Goal: Navigation & Orientation: Find specific page/section

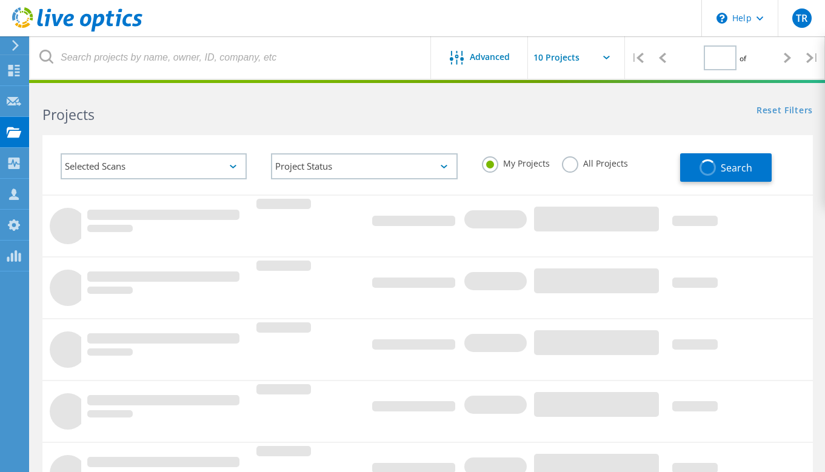
type input "1"
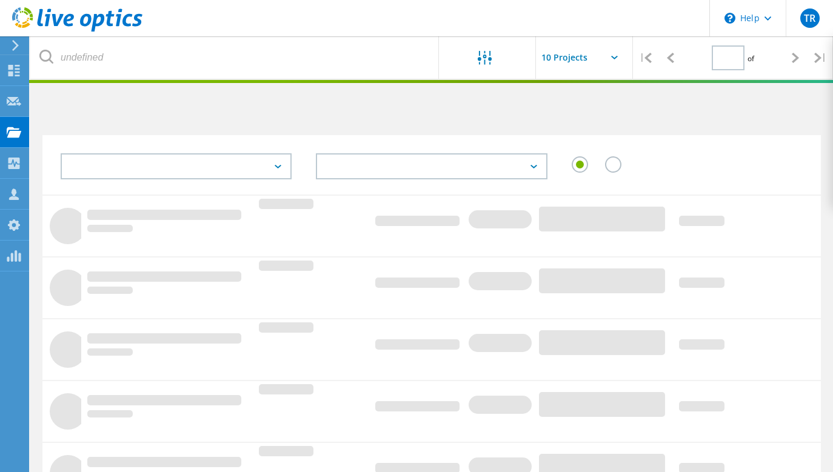
type input "1"
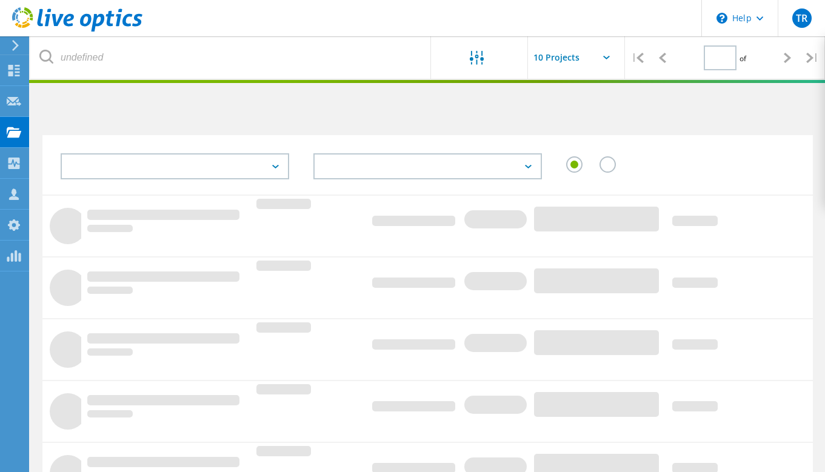
type input "1"
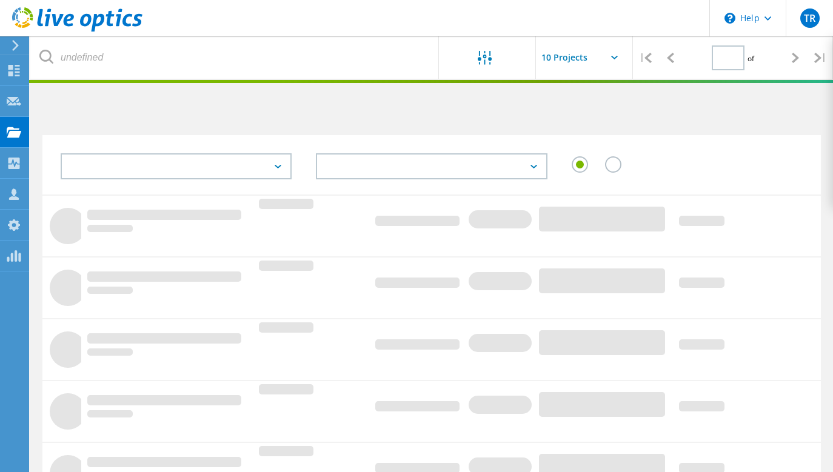
type input "1"
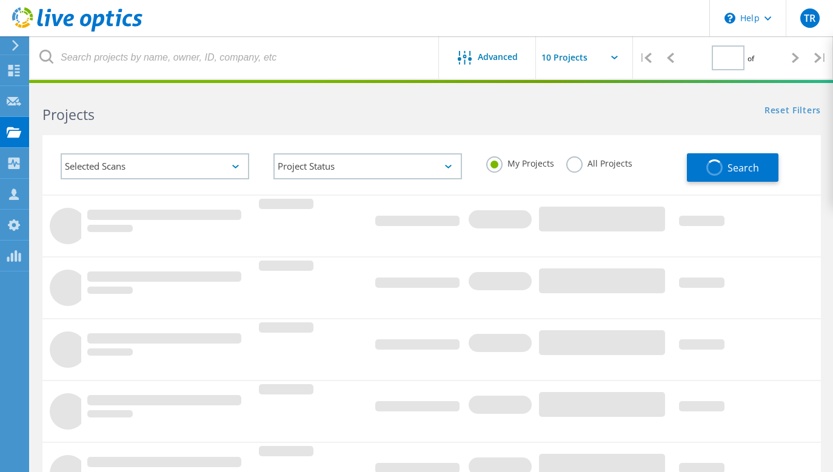
type input "1"
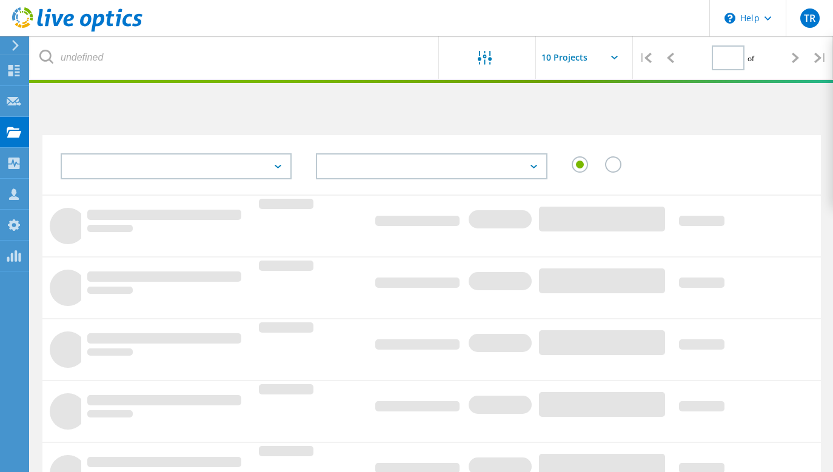
type input "1"
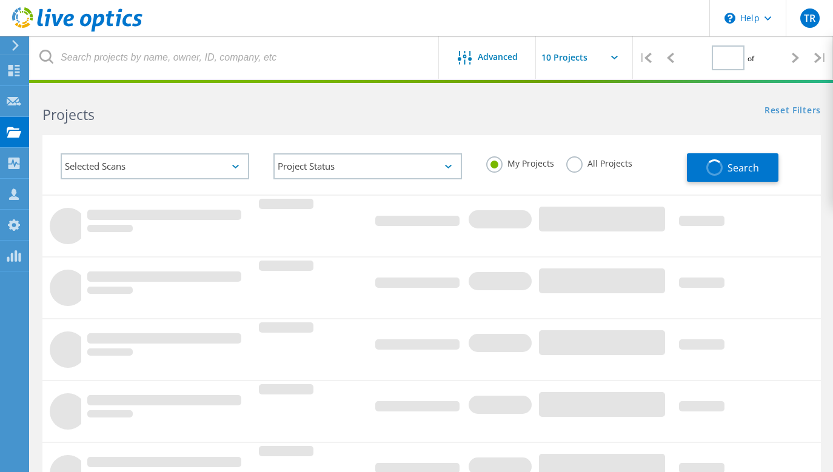
type input "1"
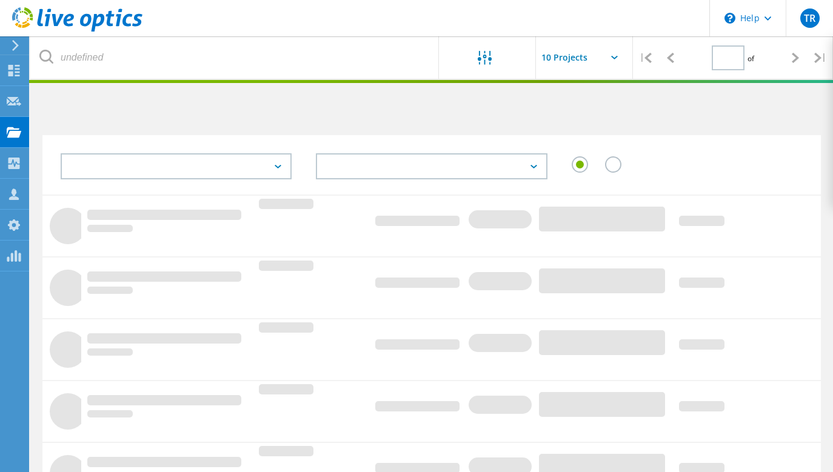
type input "1"
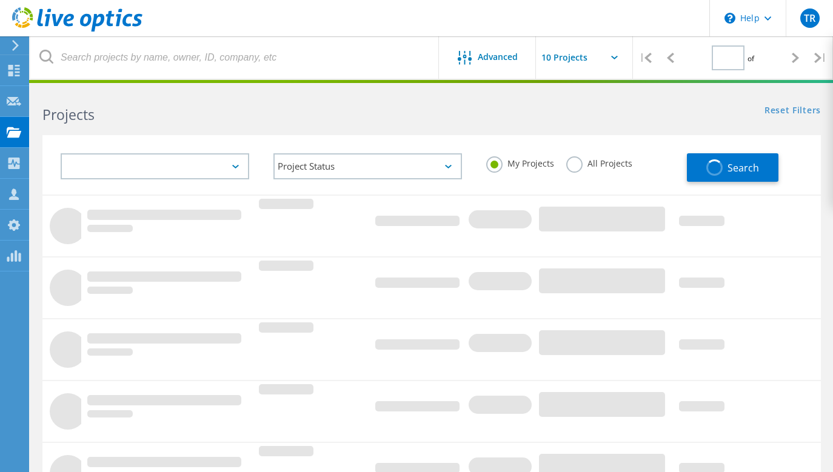
type input "1"
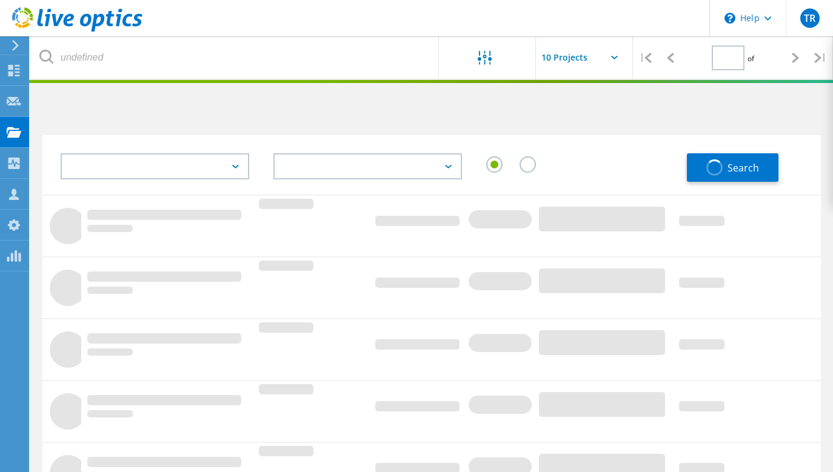
type input "1"
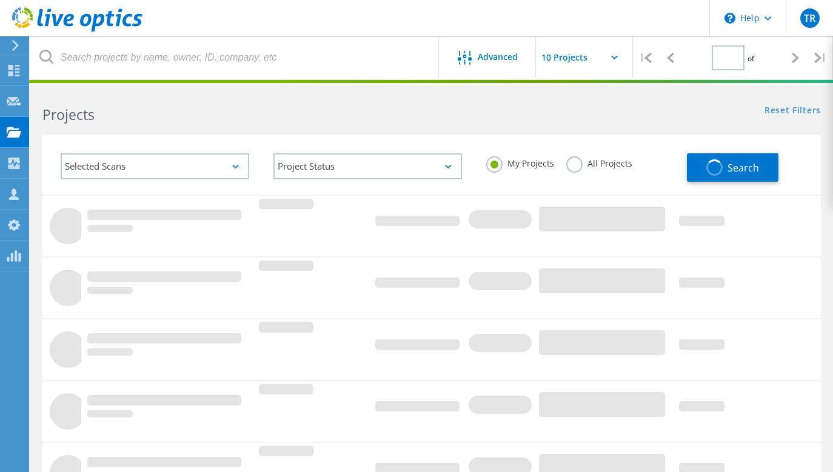
type input "1"
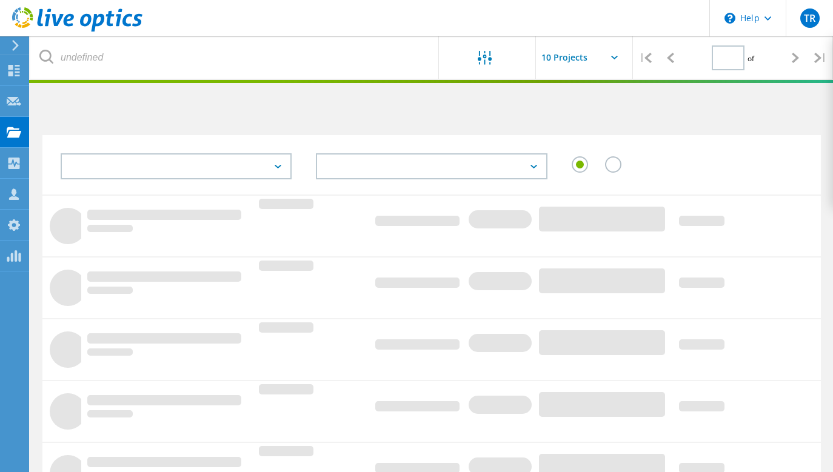
type input "1"
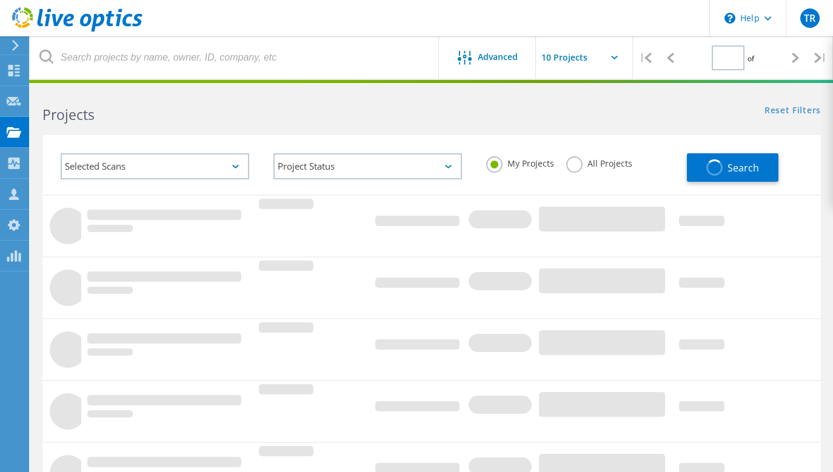
type input "1"
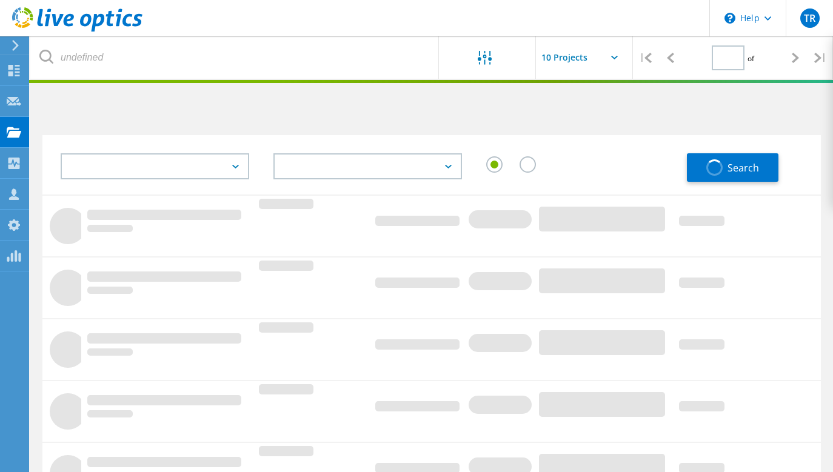
type input "1"
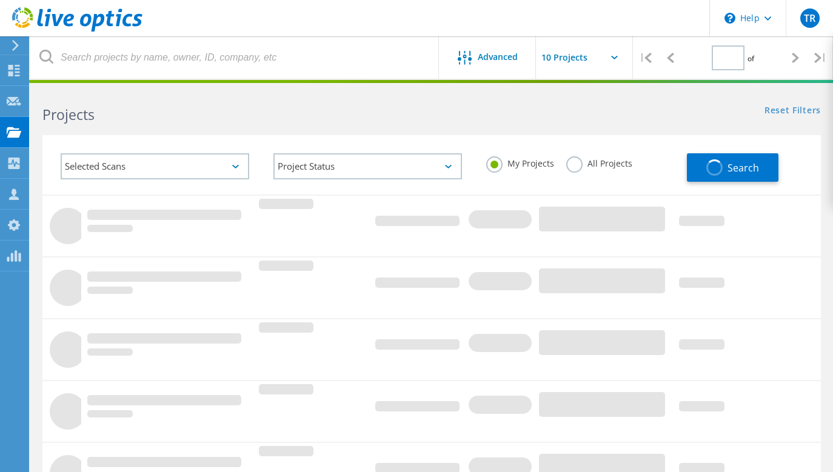
type input "1"
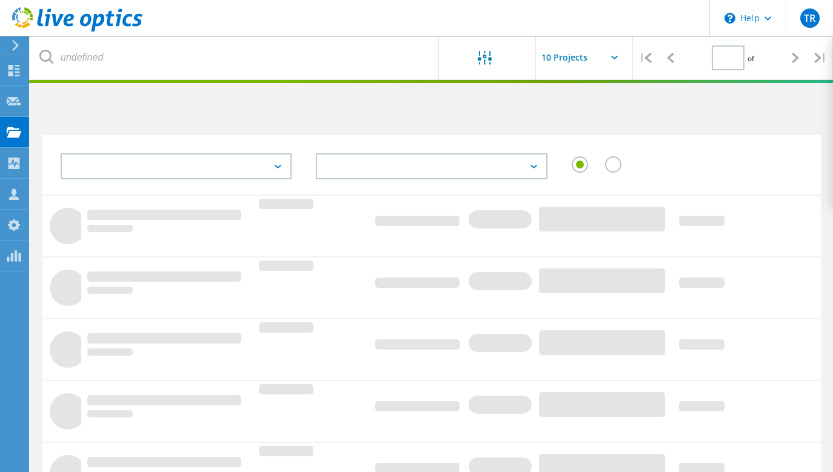
type input "1"
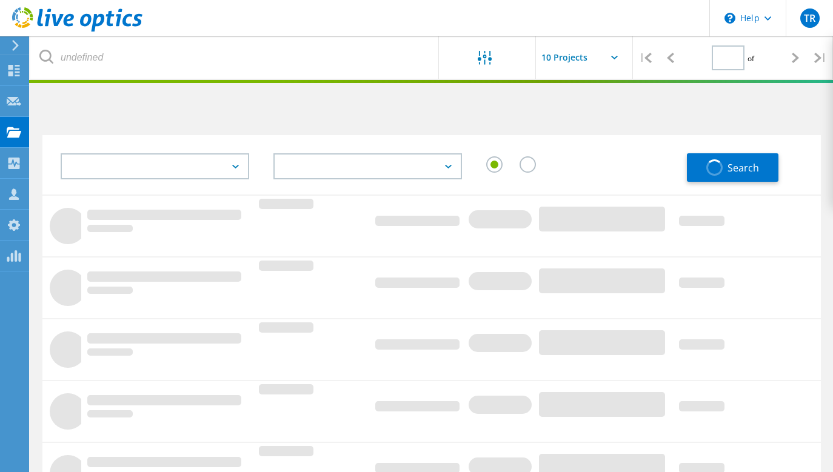
type input "1"
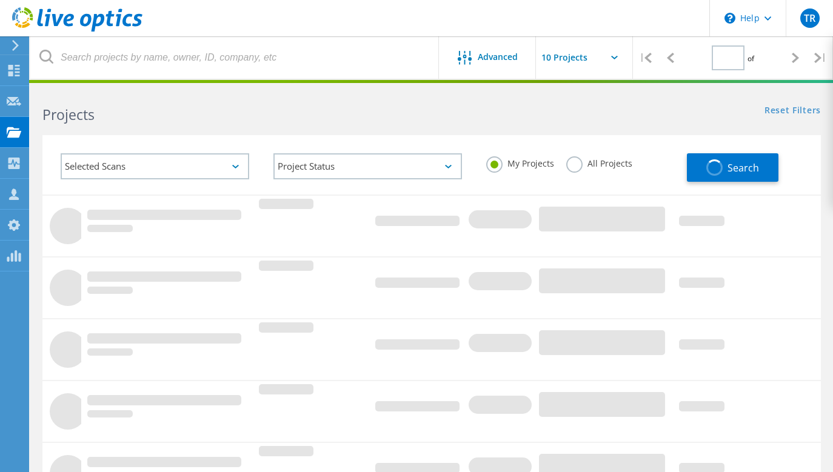
type input "1"
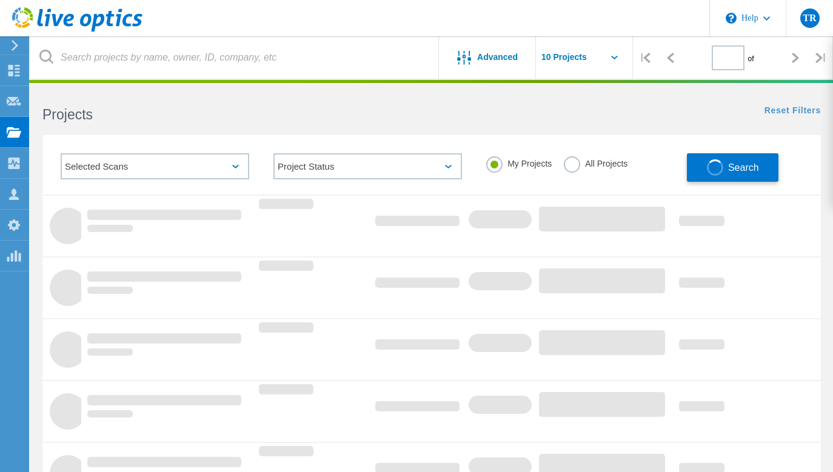
type input "1"
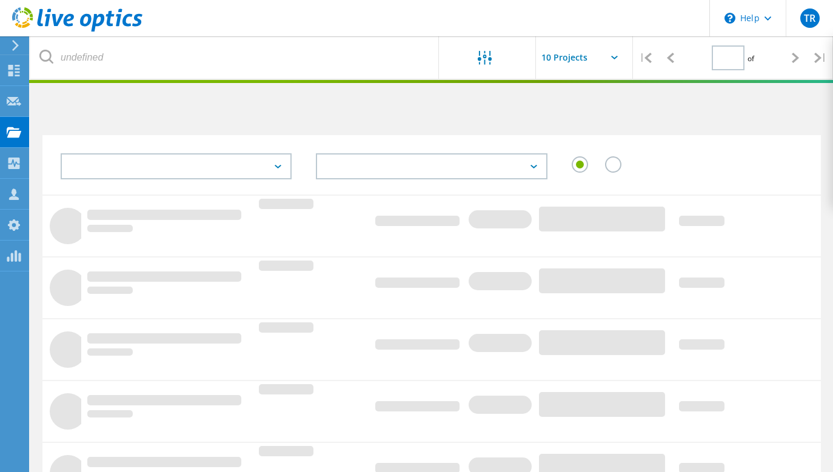
type input "1"
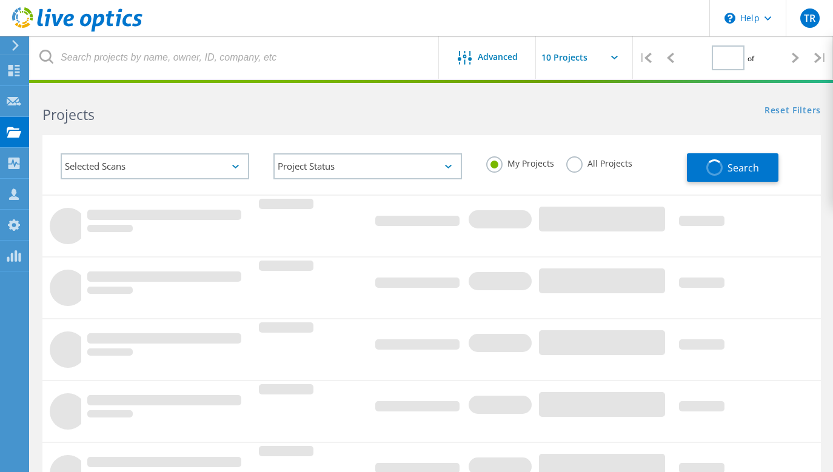
type input "1"
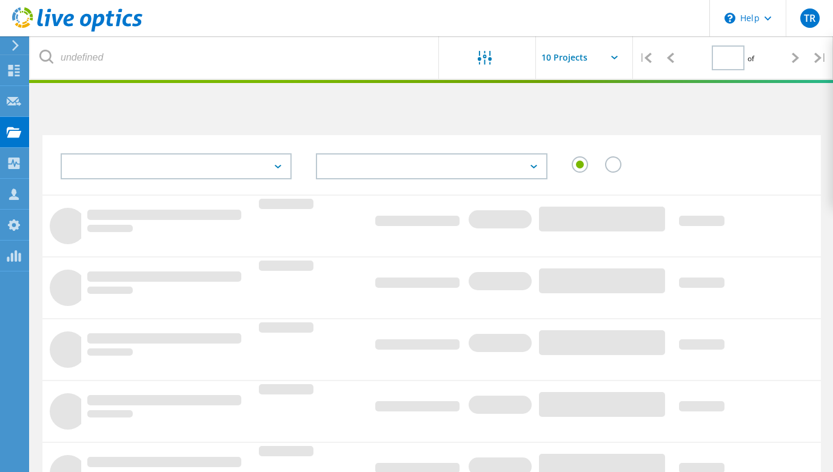
type input "1"
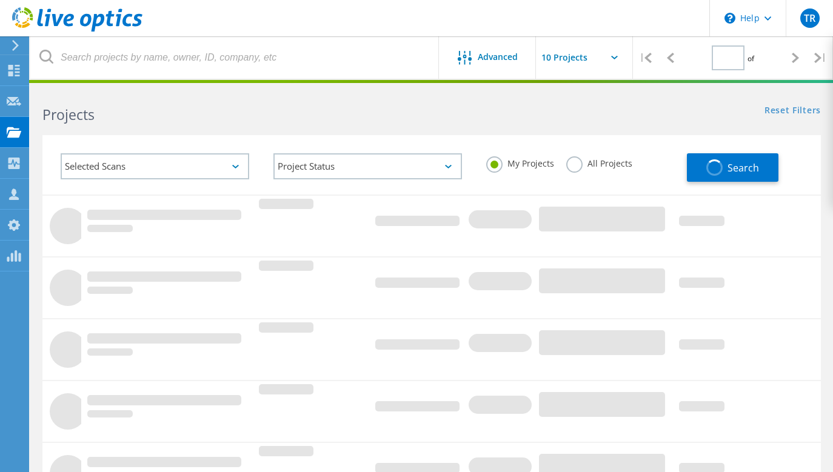
type input "1"
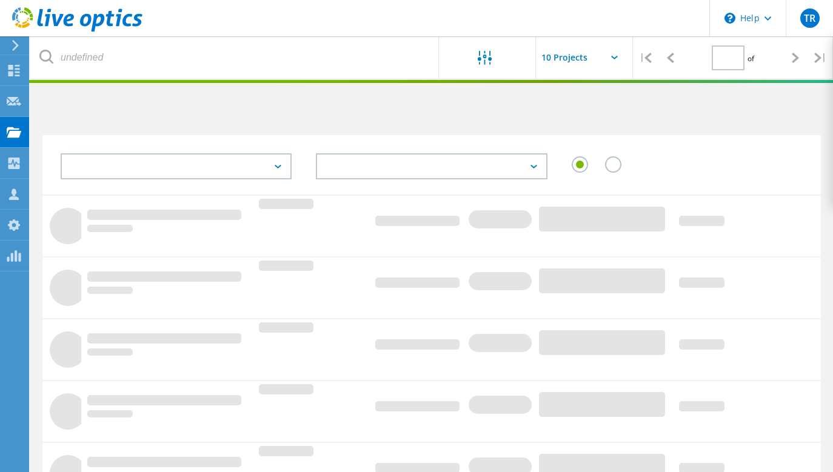
type input "1"
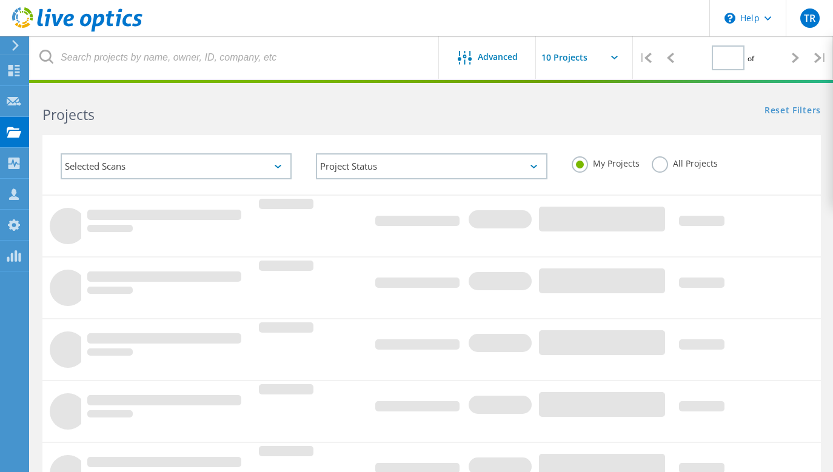
type input "1"
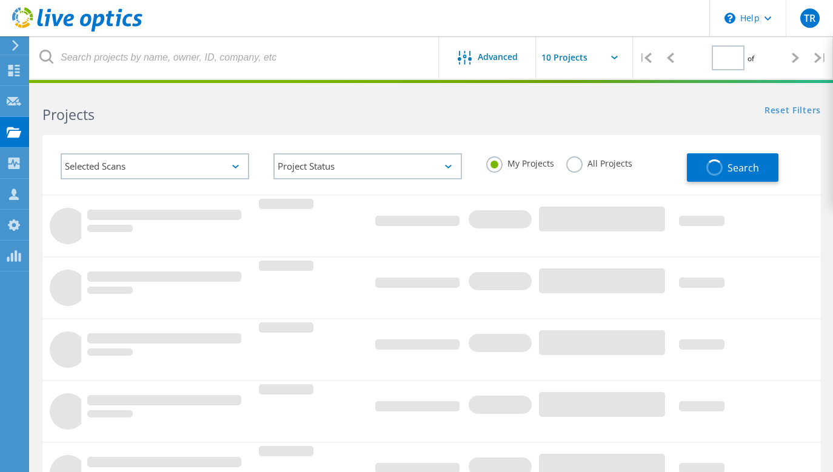
type input "1"
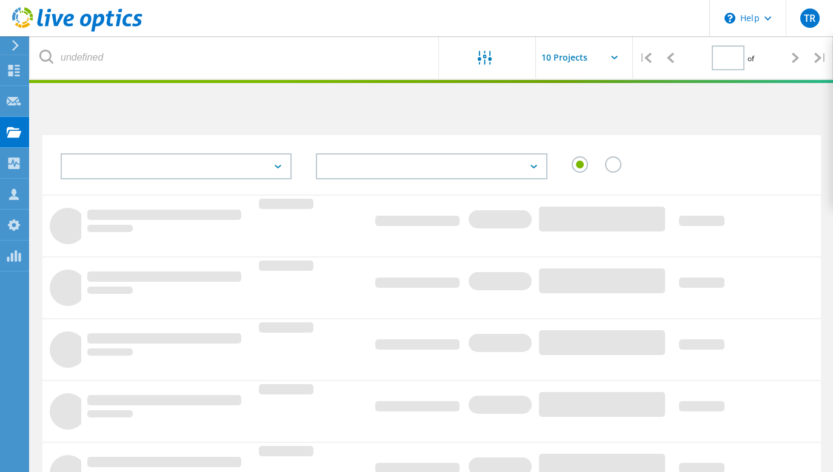
type input "1"
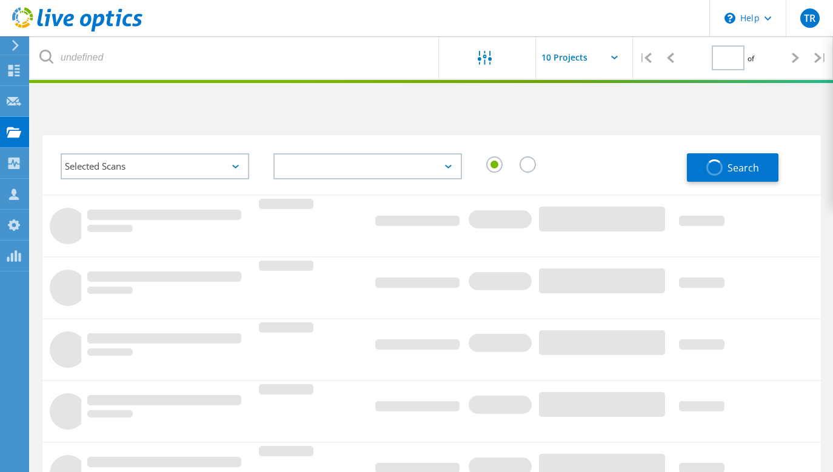
type input "1"
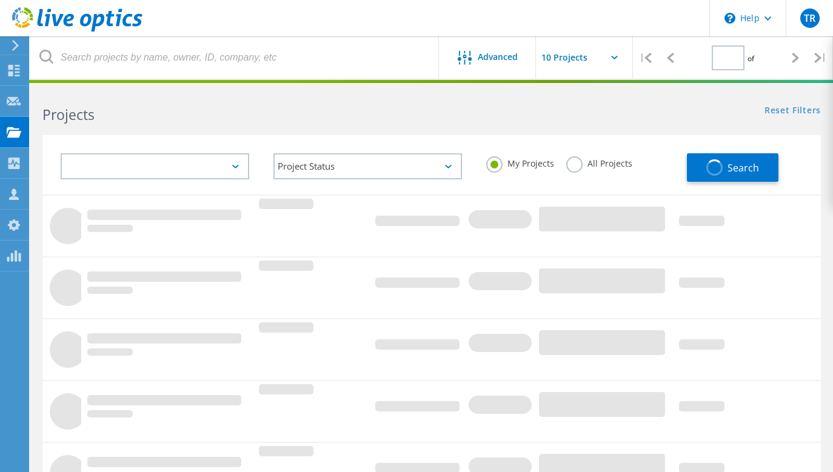
type input "1"
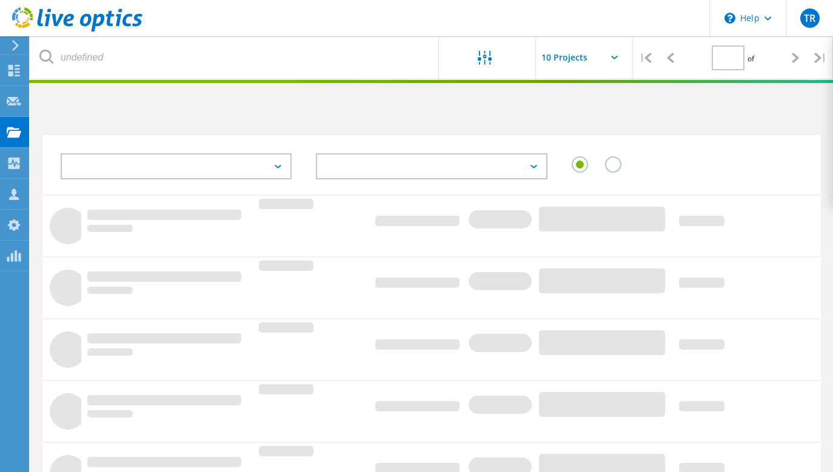
type input "1"
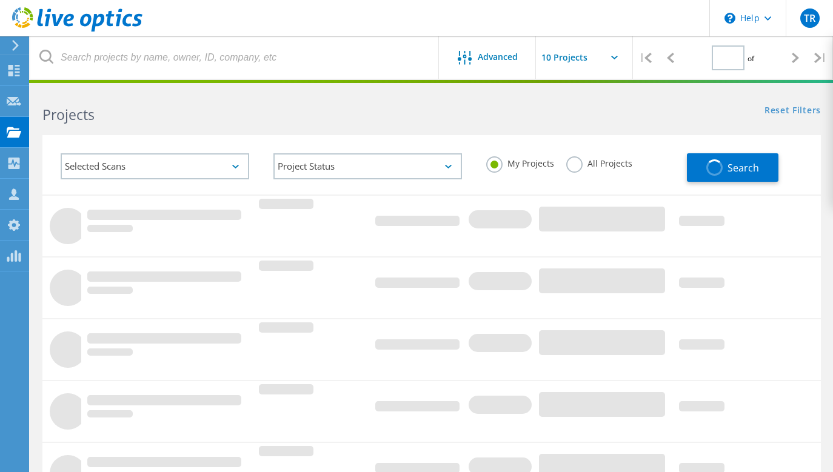
type input "1"
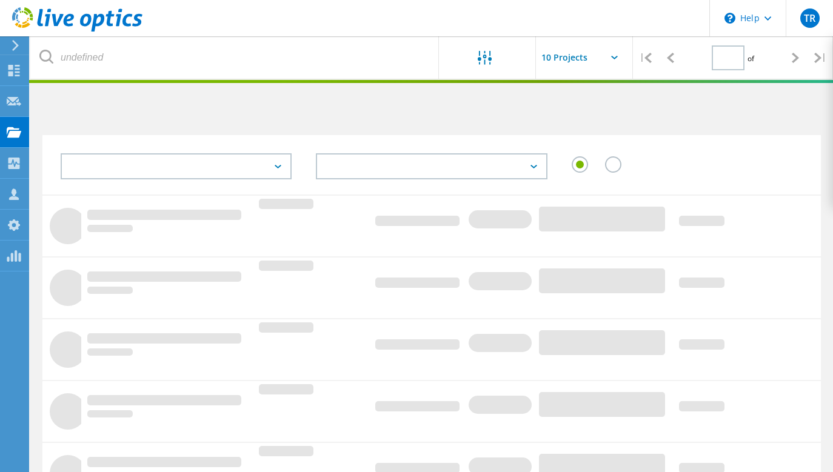
type input "1"
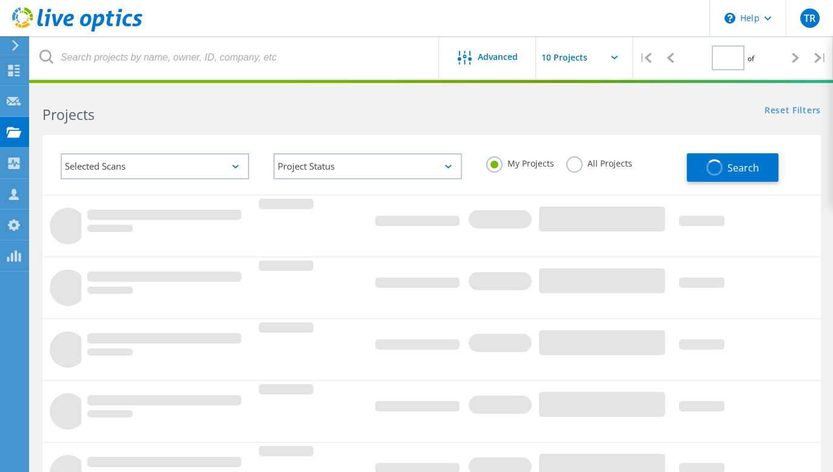
type input "1"
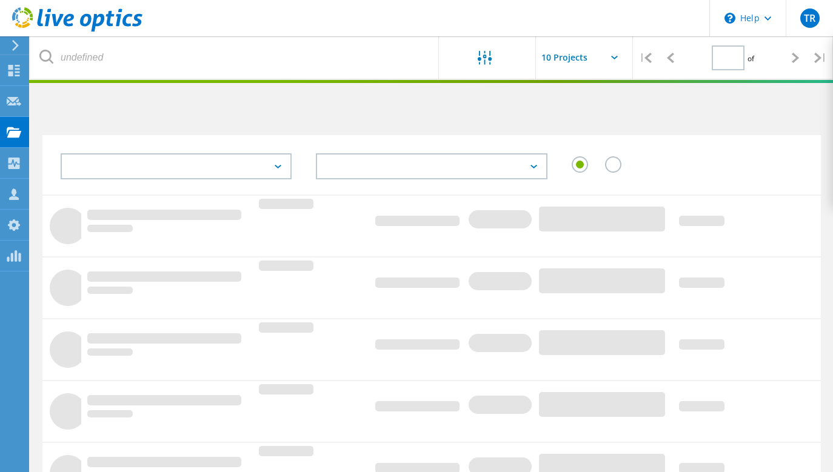
type input "1"
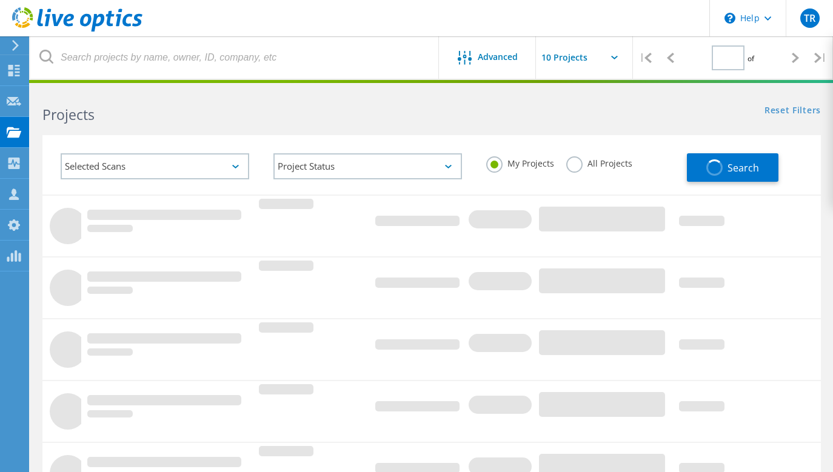
type input "1"
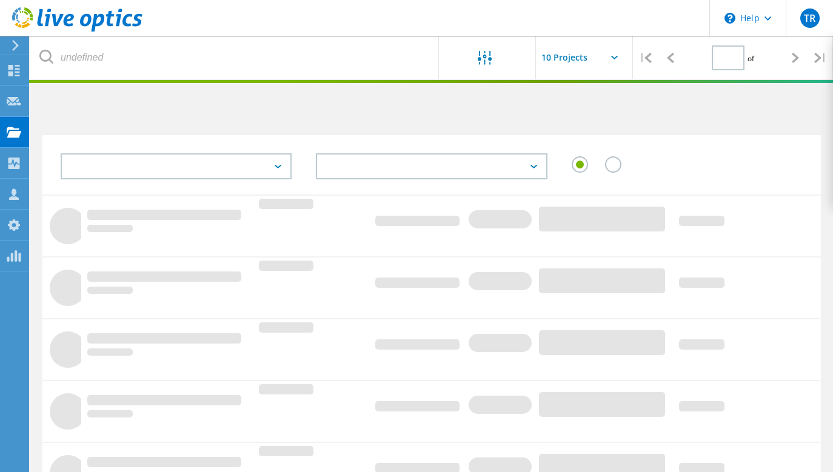
type input "1"
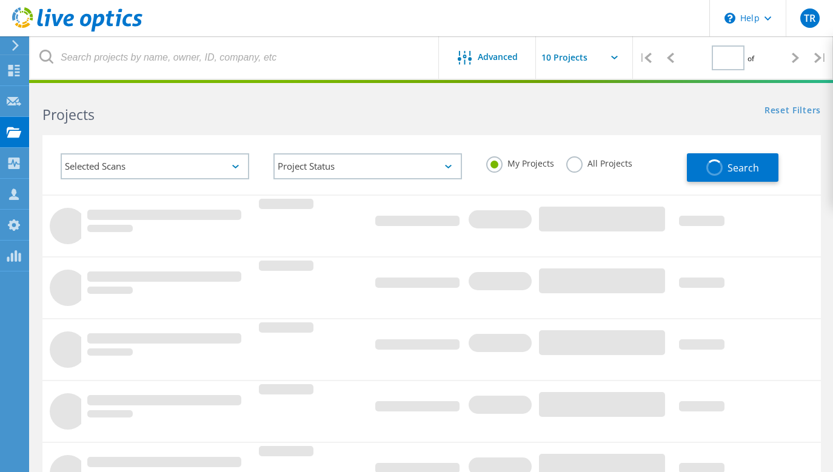
type input "1"
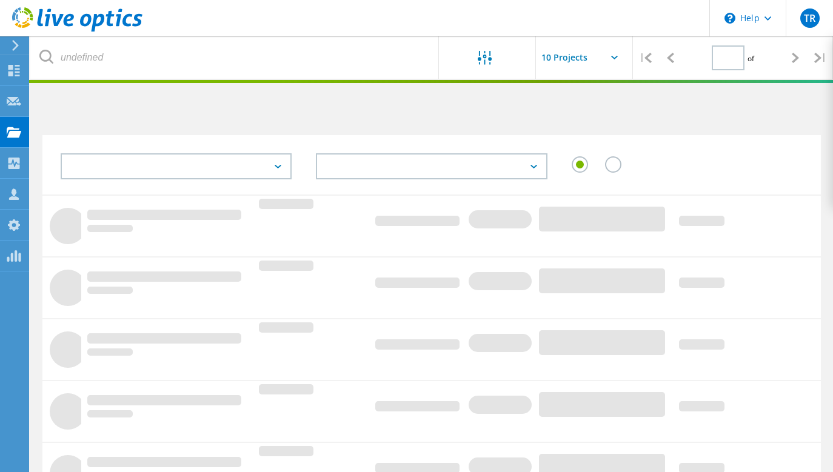
type input "1"
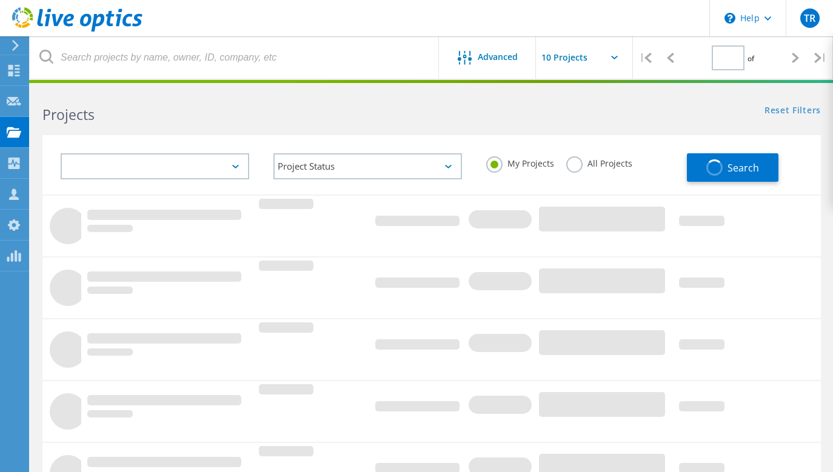
type input "1"
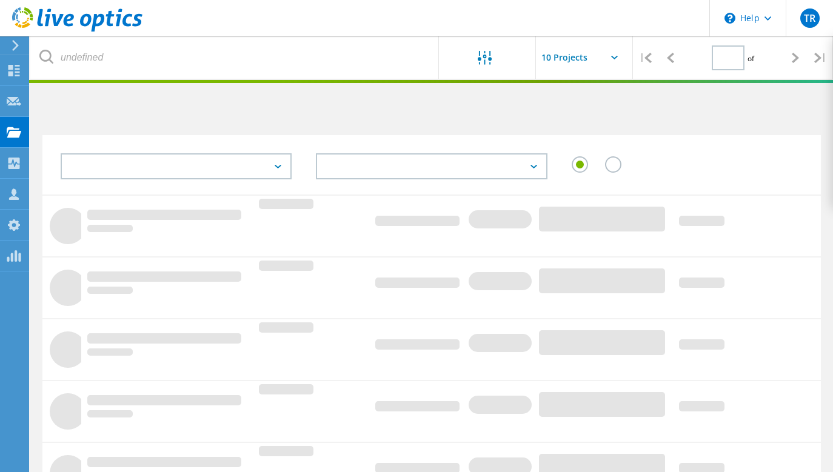
type input "1"
